Goal: Information Seeking & Learning: Learn about a topic

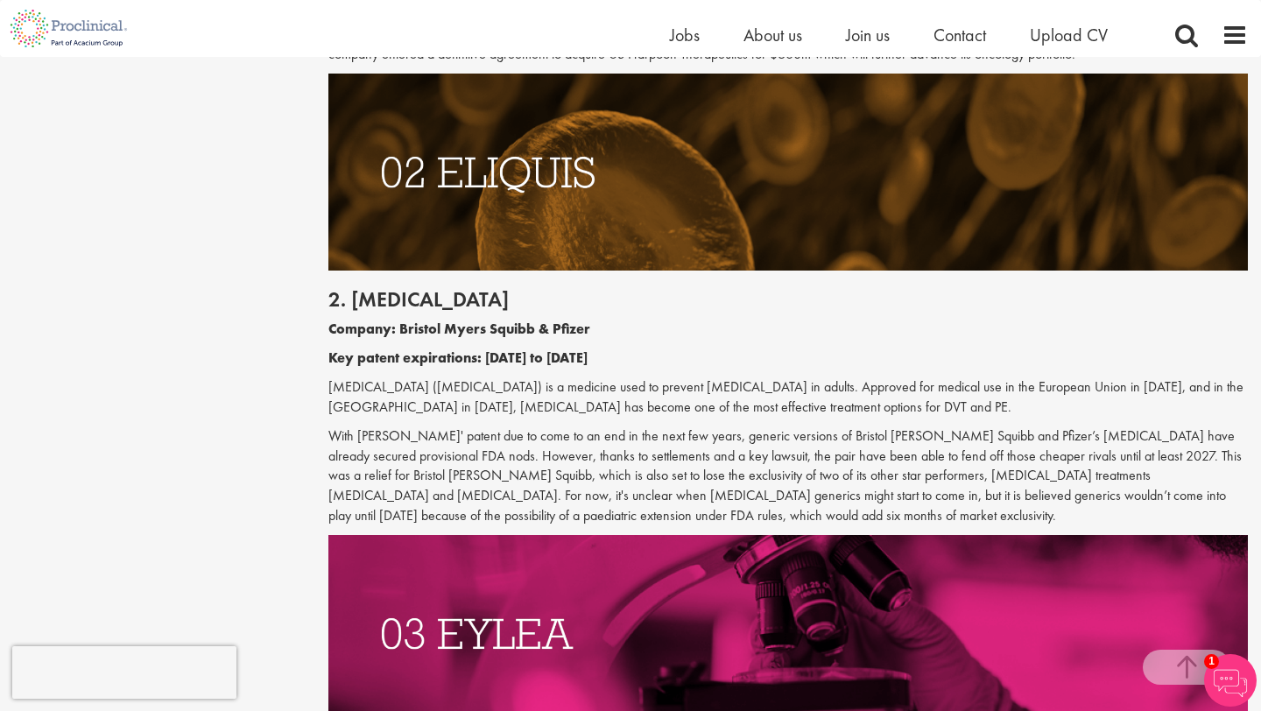
scroll to position [1618, 0]
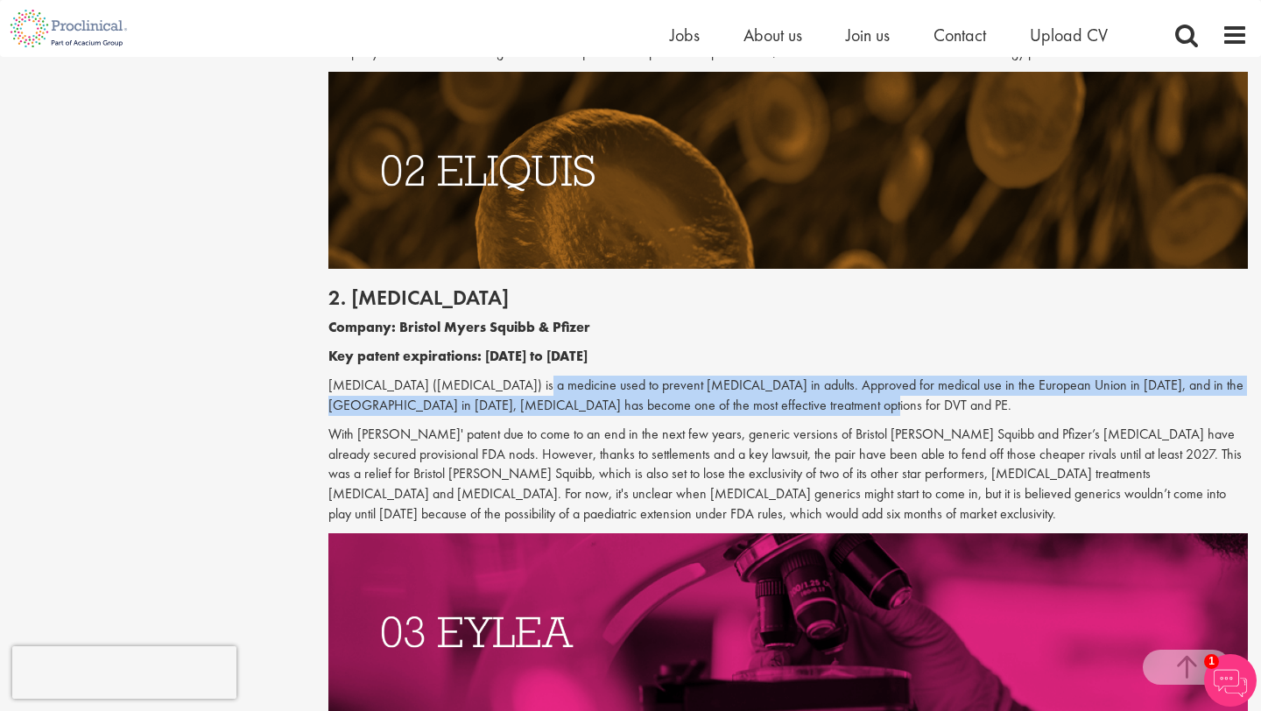
drag, startPoint x: 513, startPoint y: 389, endPoint x: 838, endPoint y: 412, distance: 325.8
click at [838, 412] on p "[MEDICAL_DATA] ([MEDICAL_DATA]) is a medicine used to prevent [MEDICAL_DATA] in…" at bounding box center [788, 396] width 920 height 40
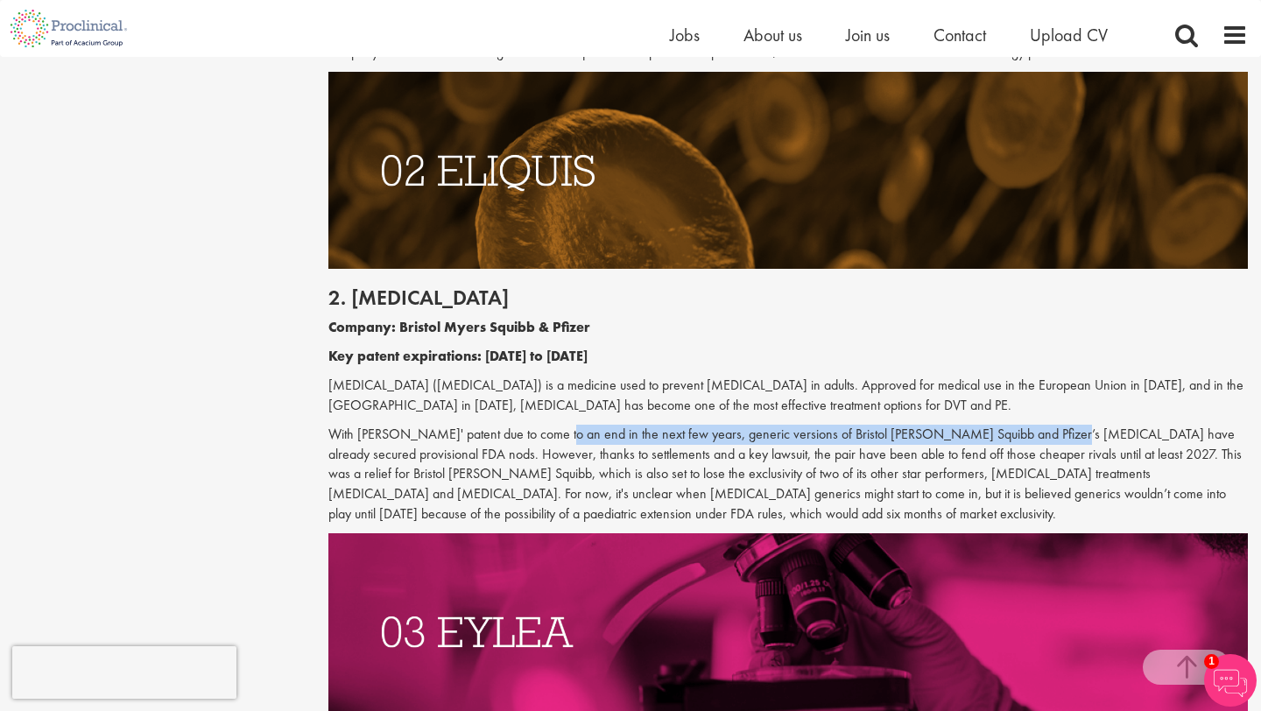
drag, startPoint x: 544, startPoint y: 433, endPoint x: 1020, endPoint y: 442, distance: 476.6
click at [1020, 442] on p "With [PERSON_NAME]' patent due to come to an end in the next few years, generic…" at bounding box center [788, 475] width 920 height 100
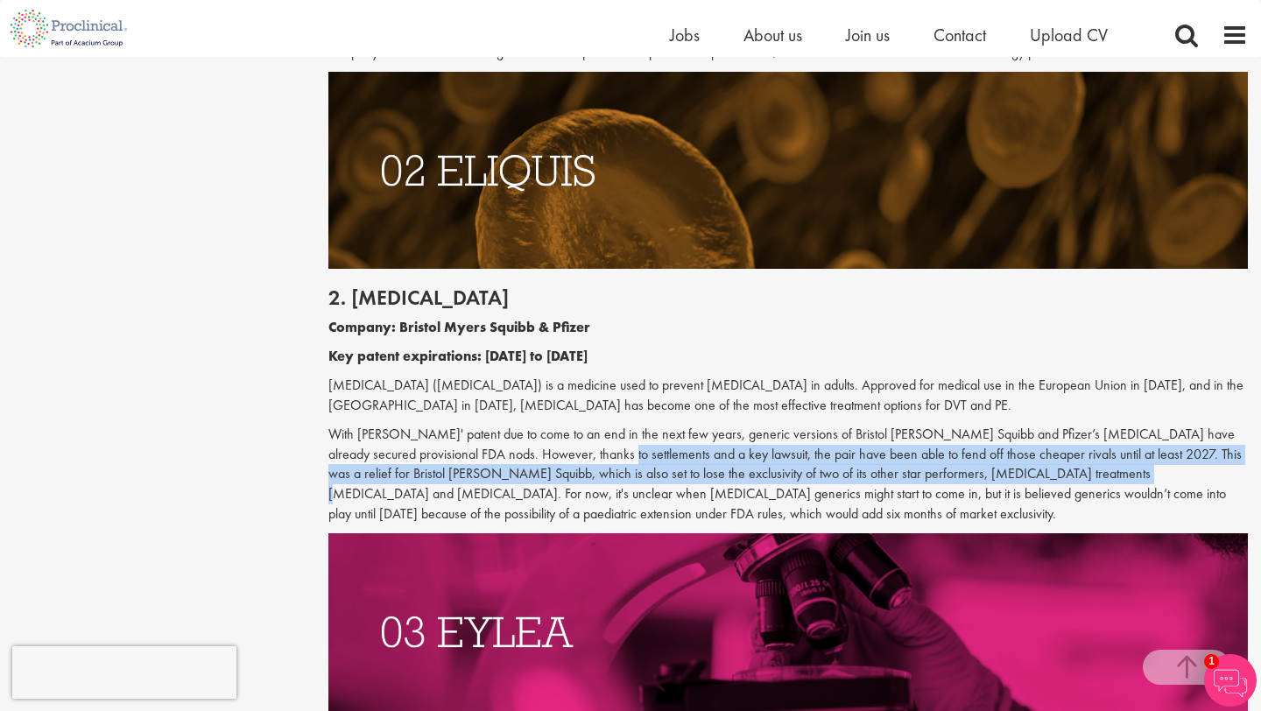
drag, startPoint x: 535, startPoint y: 455, endPoint x: 1025, endPoint y: 475, distance: 490.1
click at [1025, 475] on p "With [PERSON_NAME]' patent due to come to an end in the next few years, generic…" at bounding box center [788, 475] width 920 height 100
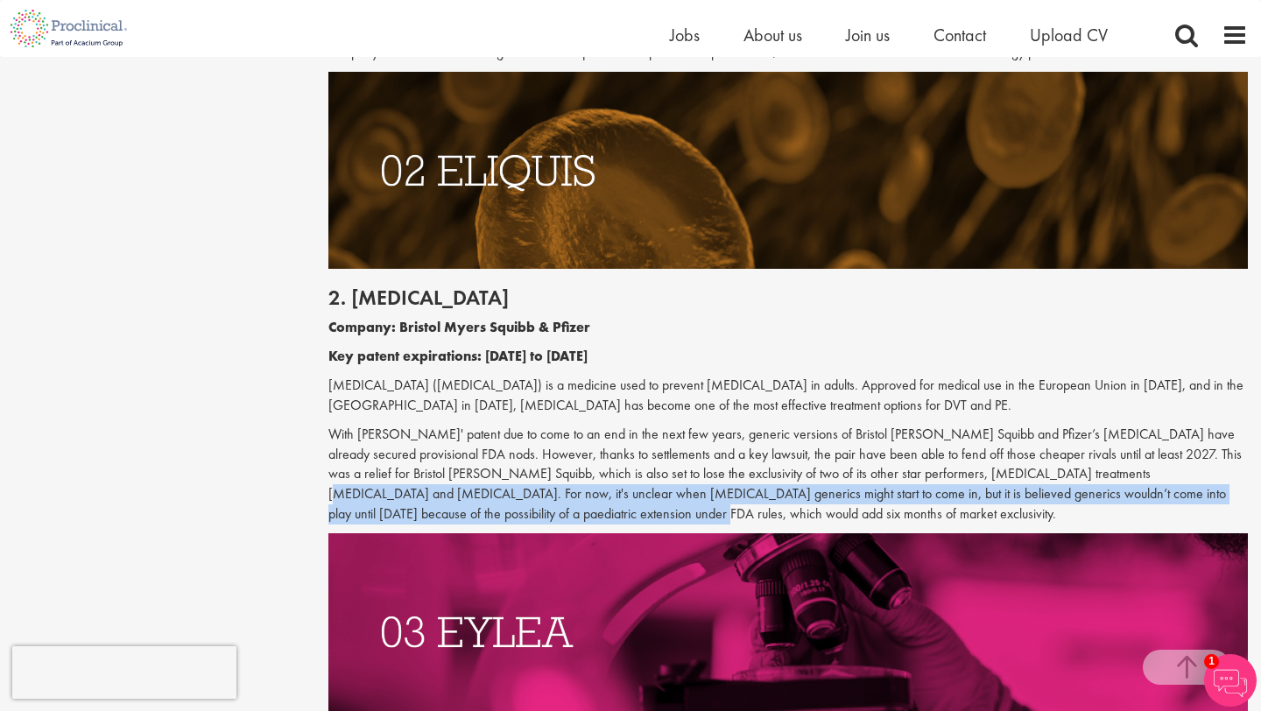
drag, startPoint x: 1025, startPoint y: 475, endPoint x: 1135, endPoint y: 507, distance: 115.0
click at [1135, 507] on p "With [PERSON_NAME]' patent due to come to an end in the next few years, generic…" at bounding box center [788, 475] width 920 height 100
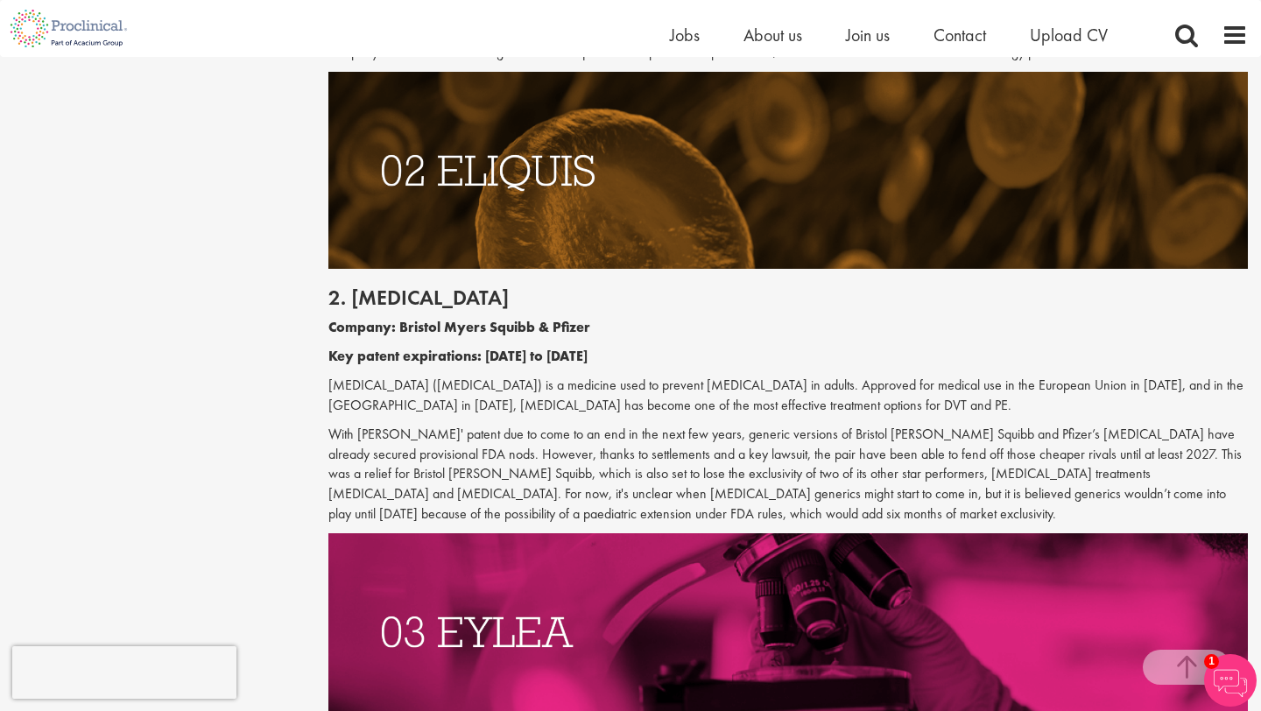
scroll to position [1637, 0]
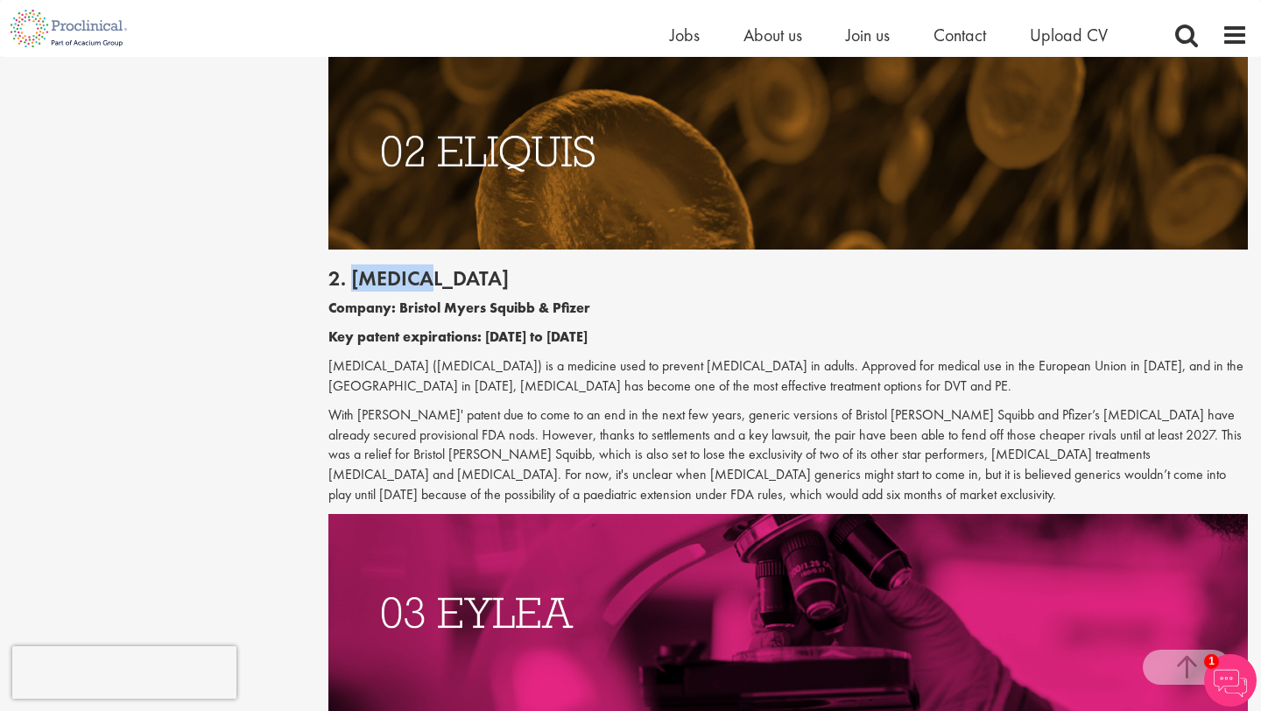
drag, startPoint x: 426, startPoint y: 283, endPoint x: 352, endPoint y: 281, distance: 73.6
click at [352, 281] on h2 "2. [MEDICAL_DATA]" at bounding box center [788, 278] width 920 height 23
copy h2 "[MEDICAL_DATA]"
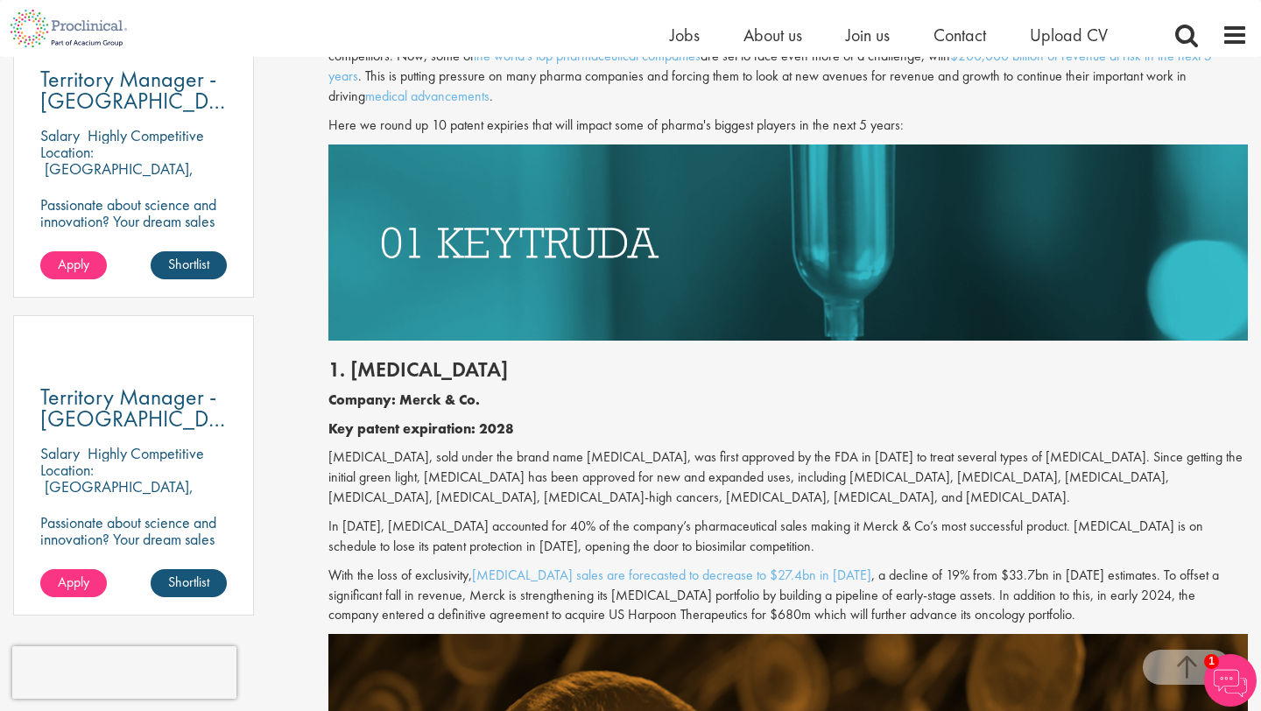
scroll to position [1041, 0]
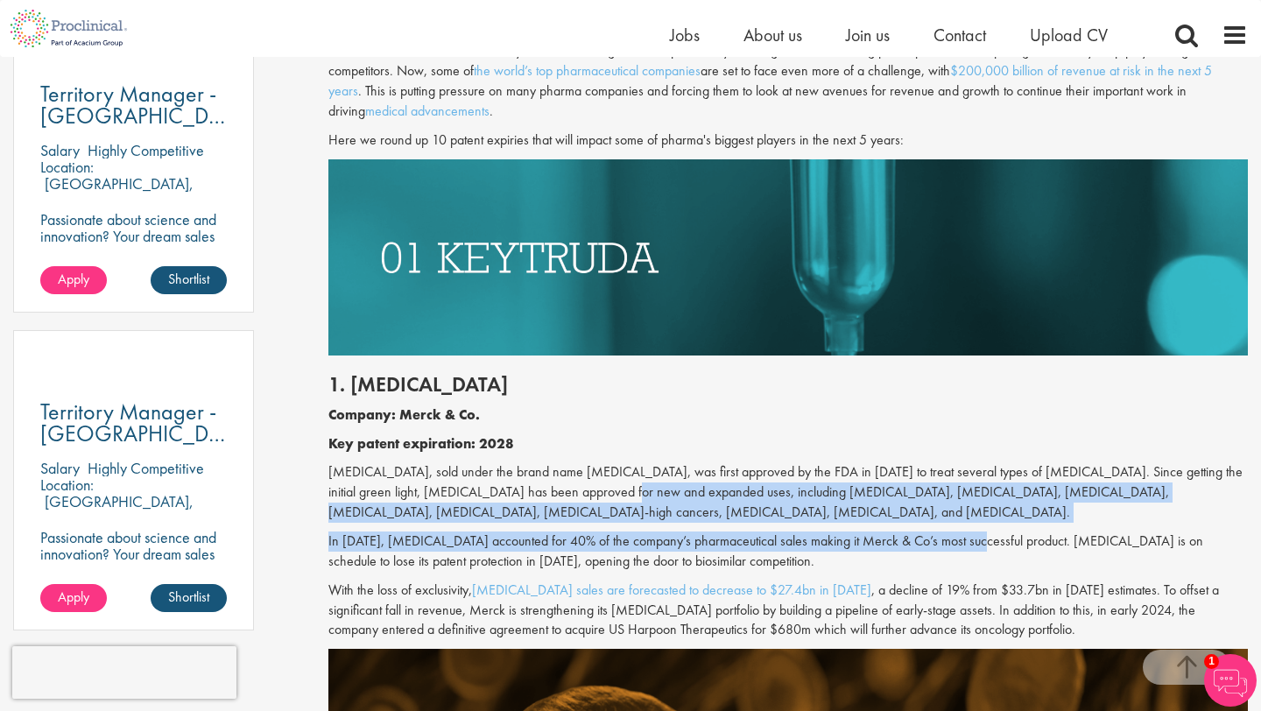
drag, startPoint x: 576, startPoint y: 491, endPoint x: 969, endPoint y: 550, distance: 397.8
click at [969, 550] on div "1. [MEDICAL_DATA] Company: Merck & Co. Key patent expiration: 2028 [MEDICAL_DAT…" at bounding box center [788, 502] width 946 height 293
click at [969, 550] on p "In [DATE], [MEDICAL_DATA] accounted for 40% of the company’s pharmaceutical sal…" at bounding box center [788, 552] width 920 height 40
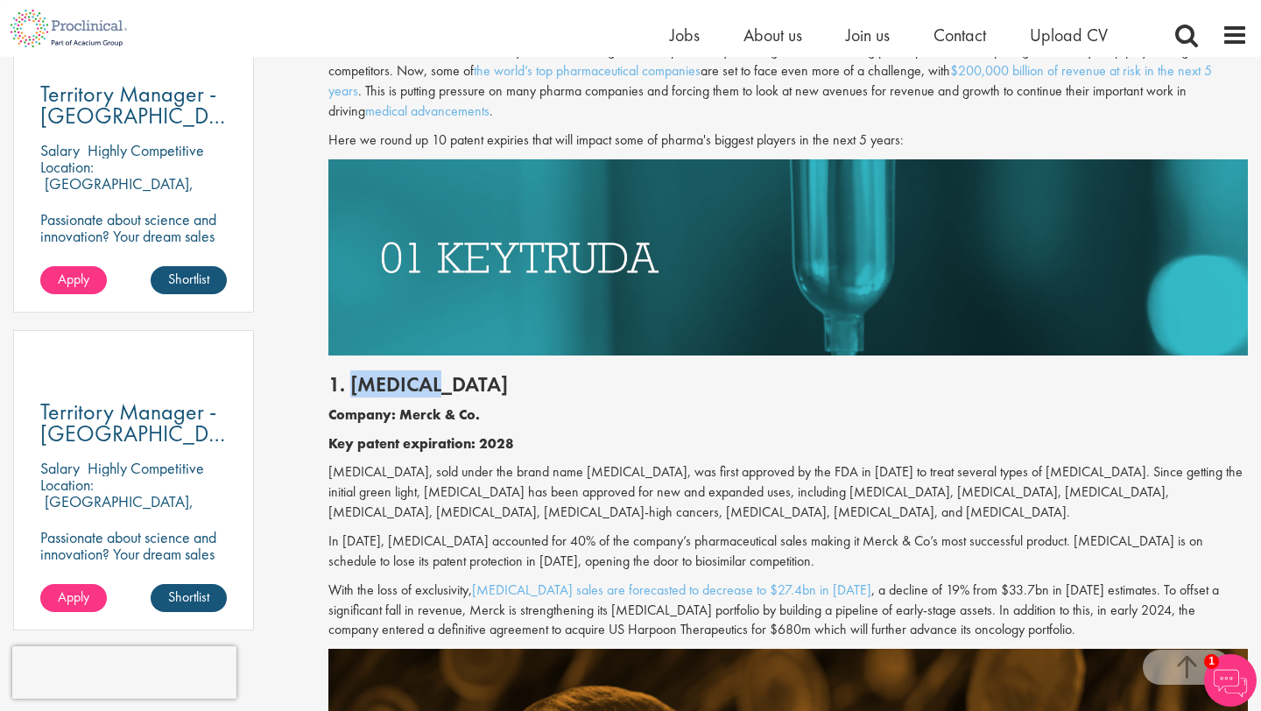
drag, startPoint x: 453, startPoint y: 385, endPoint x: 355, endPoint y: 389, distance: 98.2
click at [355, 389] on h2 "1. [MEDICAL_DATA]" at bounding box center [788, 384] width 920 height 23
copy h2 "[MEDICAL_DATA]"
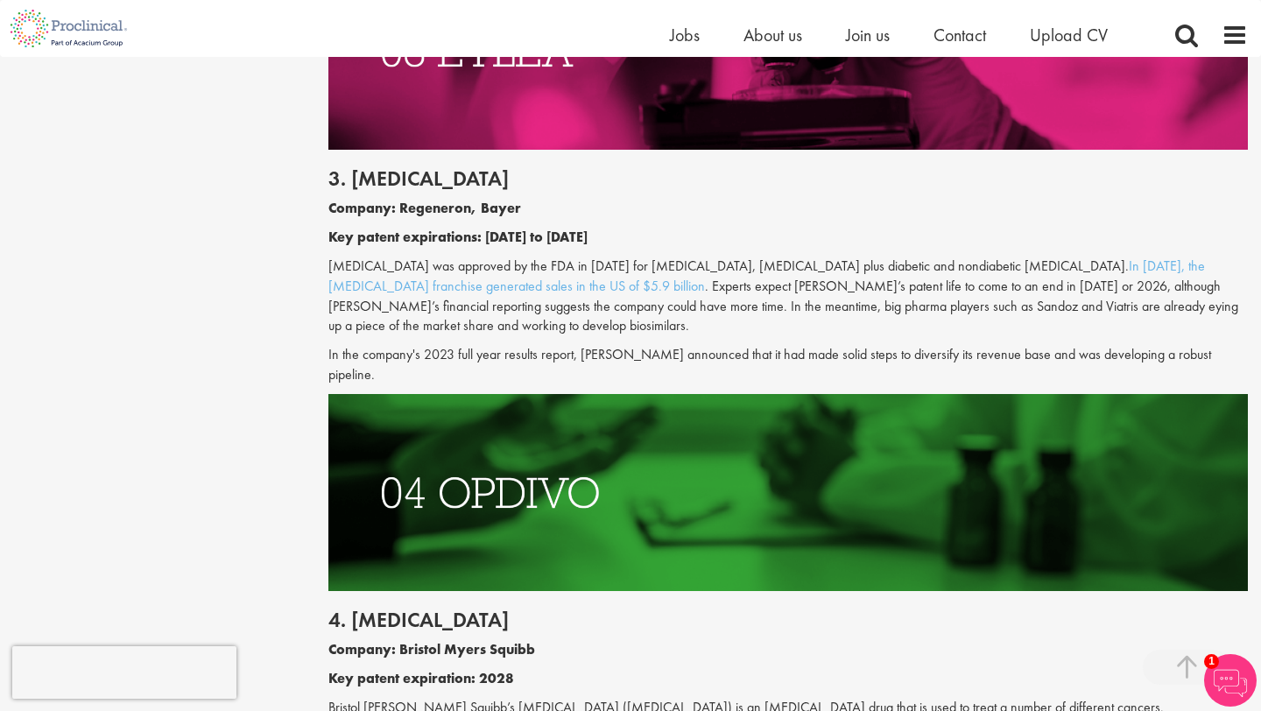
scroll to position [2201, 0]
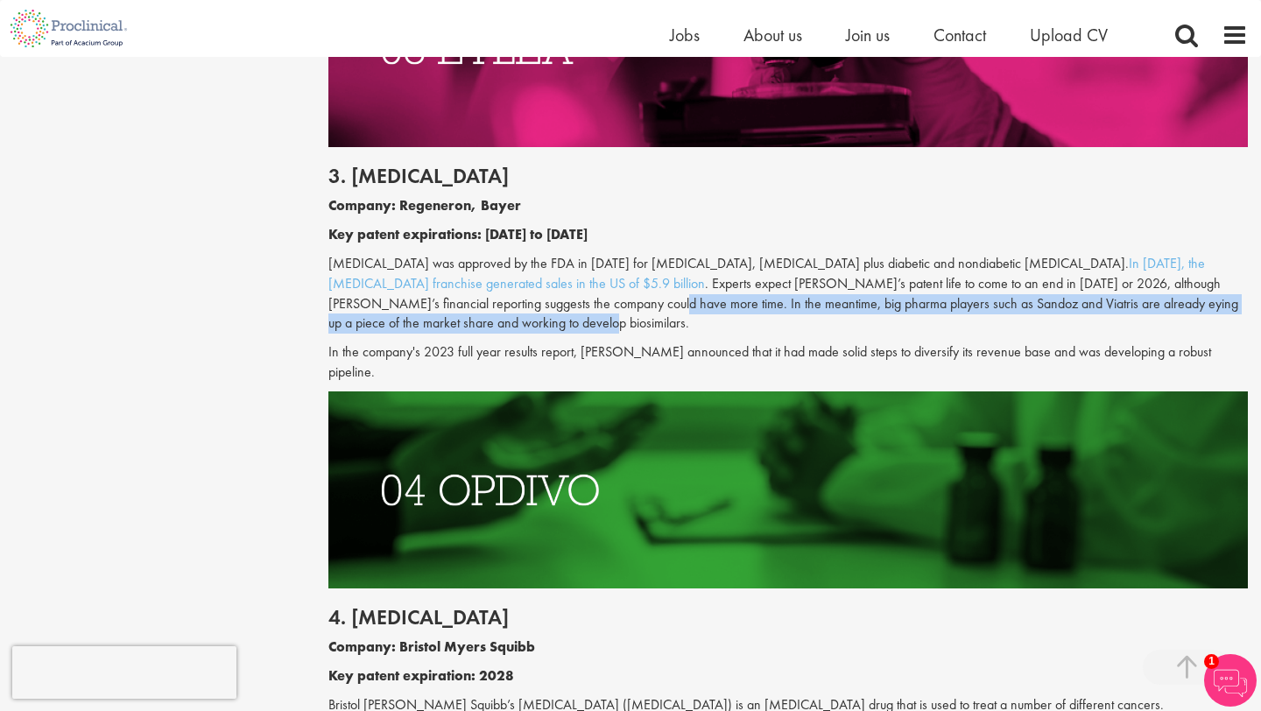
drag, startPoint x: 554, startPoint y: 303, endPoint x: 1080, endPoint y: 315, distance: 525.7
click at [1080, 315] on p "[MEDICAL_DATA] was approved by the FDA in [DATE] for [MEDICAL_DATA], [MEDICAL_D…" at bounding box center [788, 294] width 920 height 80
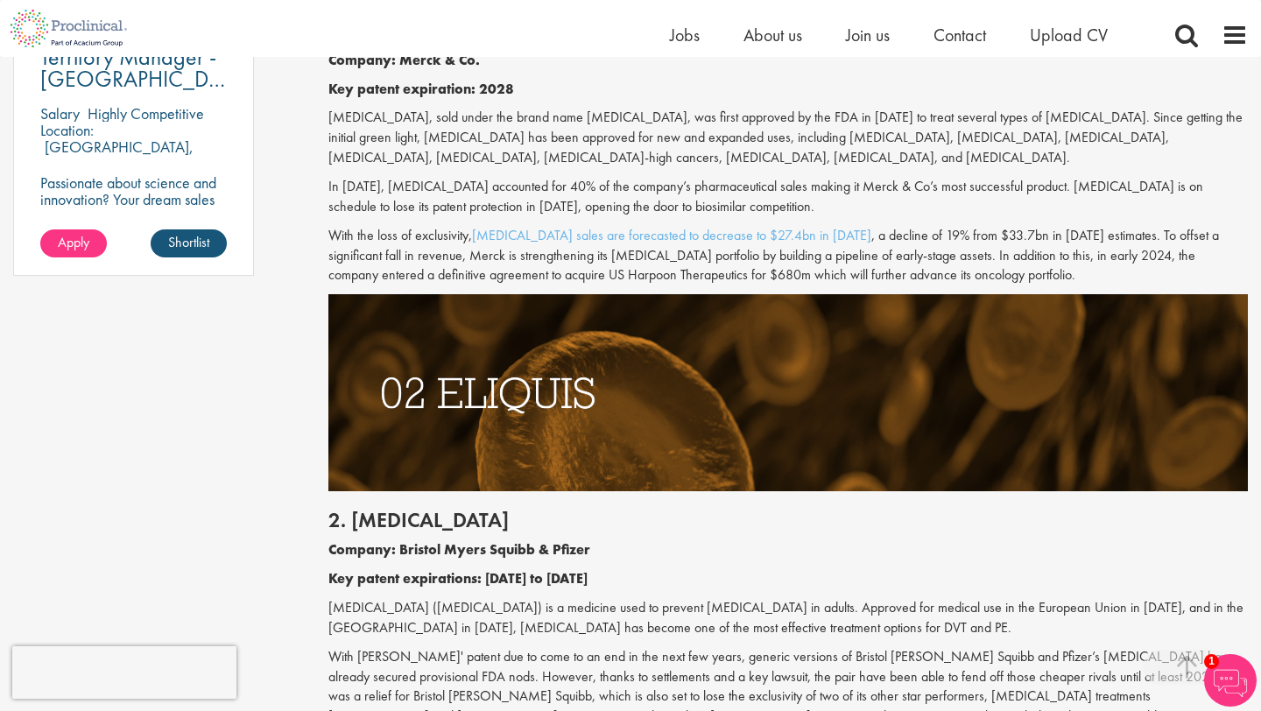
scroll to position [1361, 0]
